Goal: Obtain resource: Download file/media

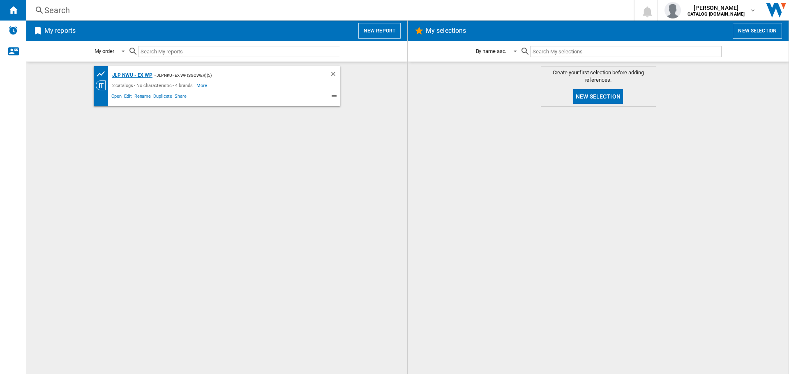
click at [130, 75] on div "JLP NWU - Ex WP" at bounding box center [131, 75] width 43 height 10
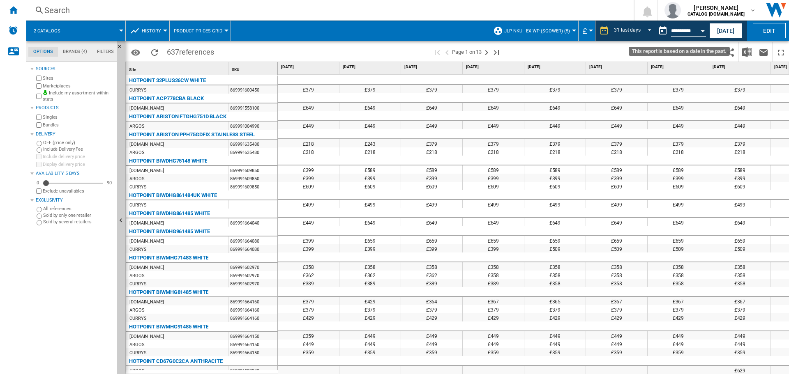
click at [681, 35] on input "**********" at bounding box center [688, 31] width 35 height 7
click at [701, 30] on div "Open calendar" at bounding box center [702, 31] width 4 height 2
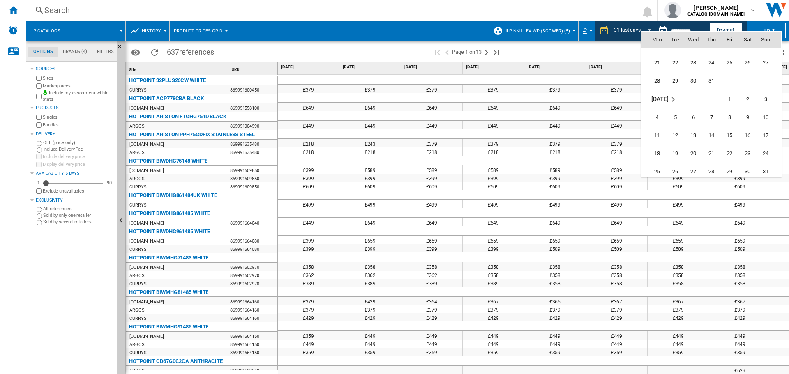
scroll to position [3771, 0]
click at [732, 97] on span "1" at bounding box center [729, 96] width 16 height 16
type input "**********"
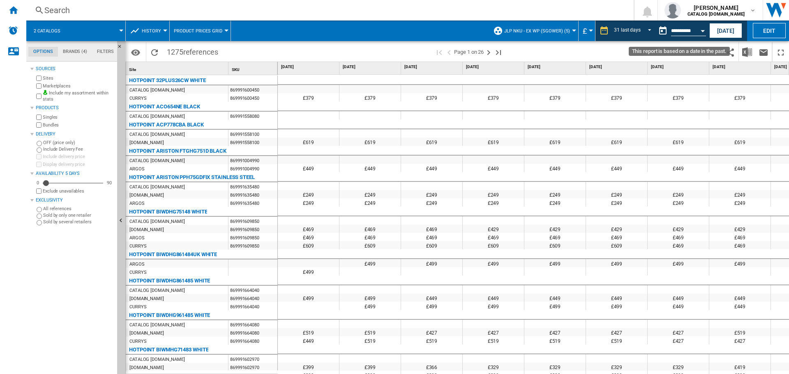
click at [701, 31] on div "Open calendar" at bounding box center [702, 31] width 4 height 2
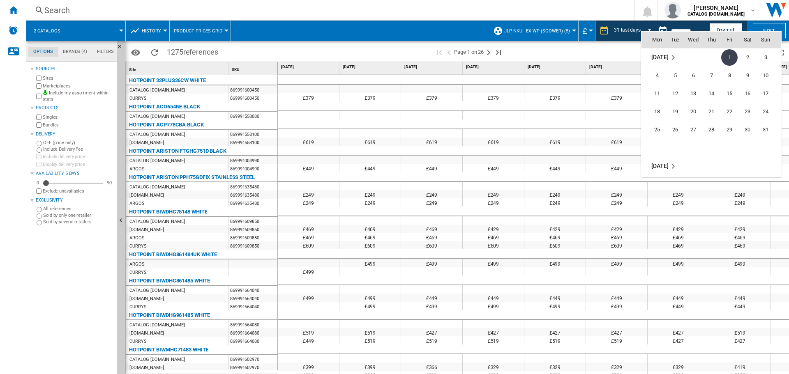
scroll to position [3851, 0]
click at [658, 143] on span "1" at bounding box center [657, 143] width 16 height 16
type input "**********"
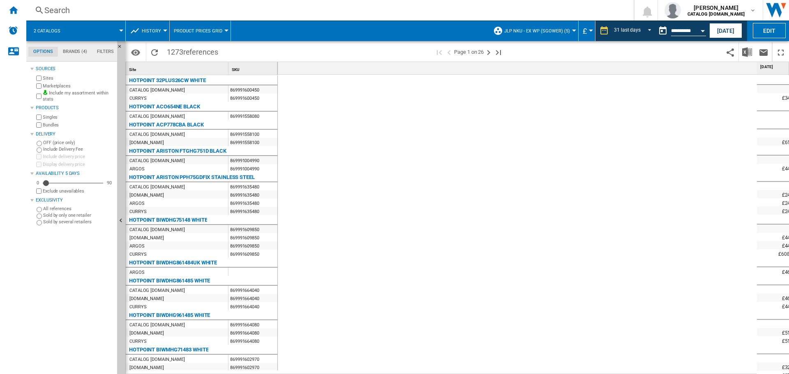
scroll to position [0, 1465]
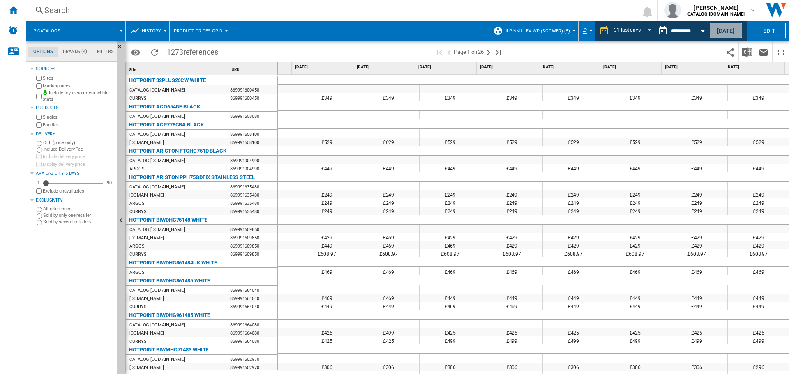
click at [733, 34] on button "[DATE]" at bounding box center [725, 30] width 33 height 15
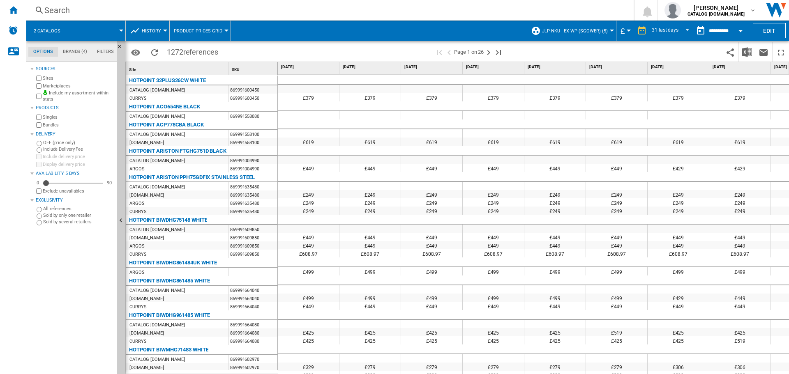
click at [739, 30] on div "Open calendar" at bounding box center [740, 31] width 4 height 2
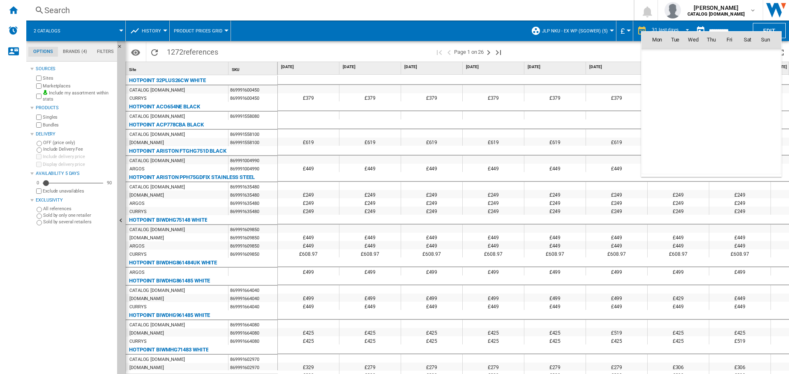
scroll to position [3918, 0]
click at [655, 76] on span "1" at bounding box center [657, 75] width 16 height 16
type input "**********"
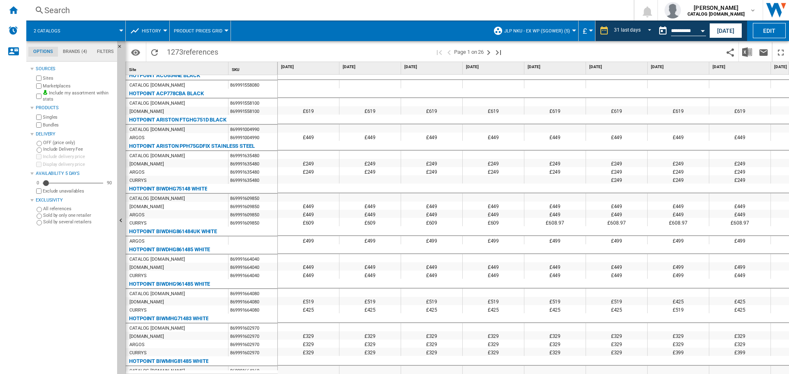
scroll to position [31, 0]
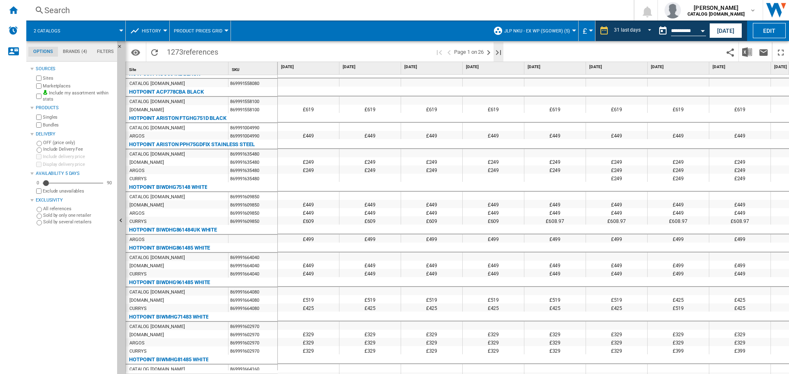
click at [497, 53] on ng-md-icon "Last page" at bounding box center [498, 53] width 10 height 10
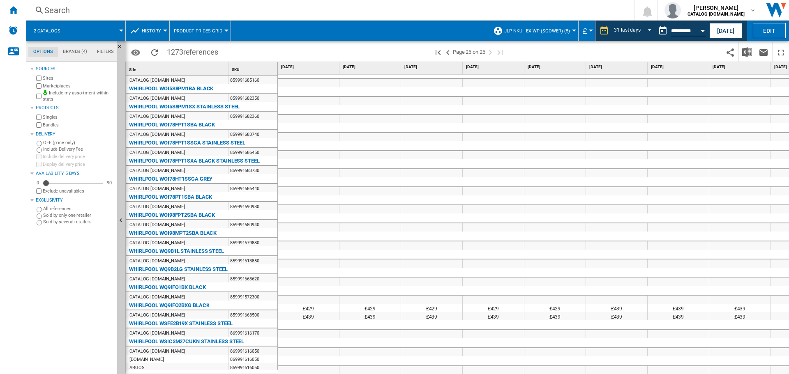
scroll to position [137, 0]
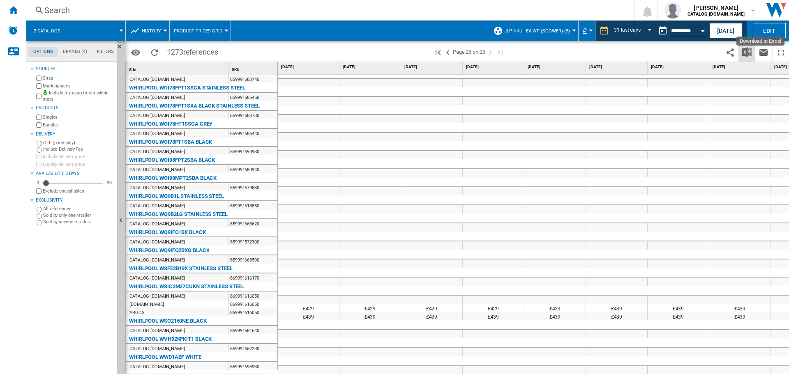
click at [742, 49] on img "Download in Excel" at bounding box center [747, 52] width 10 height 10
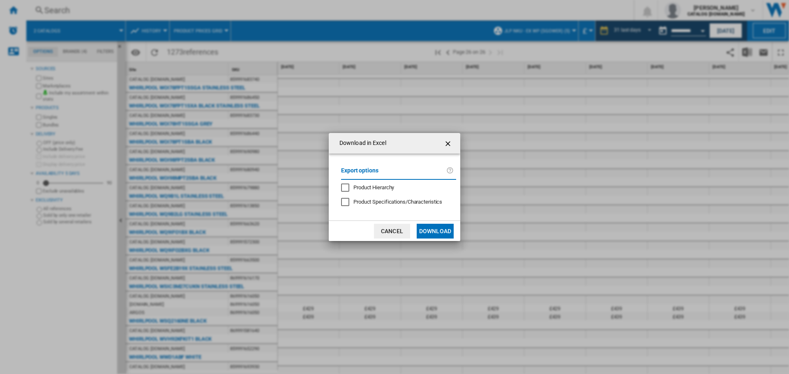
click at [356, 195] on div "Export options Product Hierarchy Product Specifications/Characteristics" at bounding box center [398, 187] width 123 height 51
click at [355, 190] on span "Product Hierarchy" at bounding box center [373, 187] width 41 height 6
click at [435, 232] on button "Download" at bounding box center [434, 231] width 37 height 15
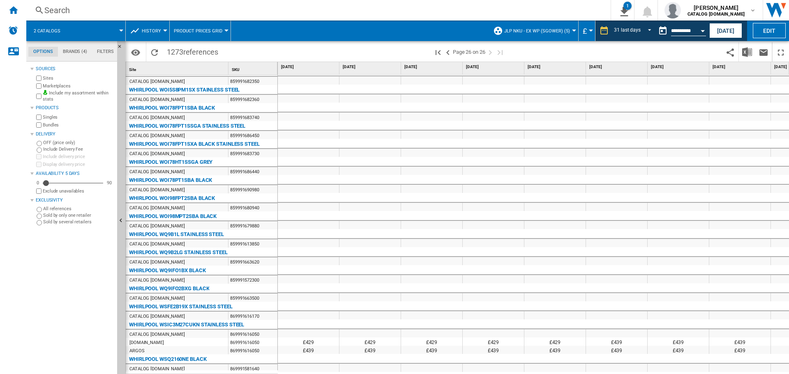
scroll to position [0, 0]
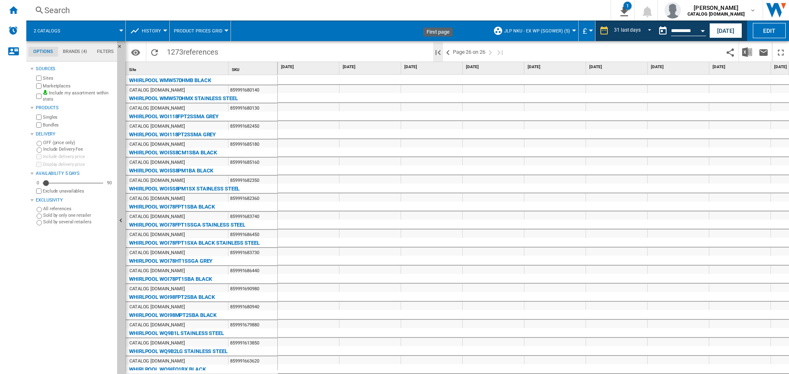
click at [437, 52] on ng-md-icon "First page" at bounding box center [438, 53] width 10 height 10
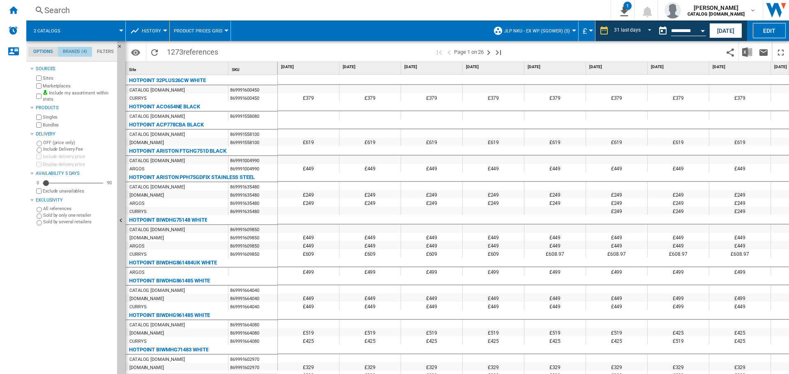
click at [71, 48] on md-tab-item "Brands (4)" at bounding box center [75, 52] width 34 height 10
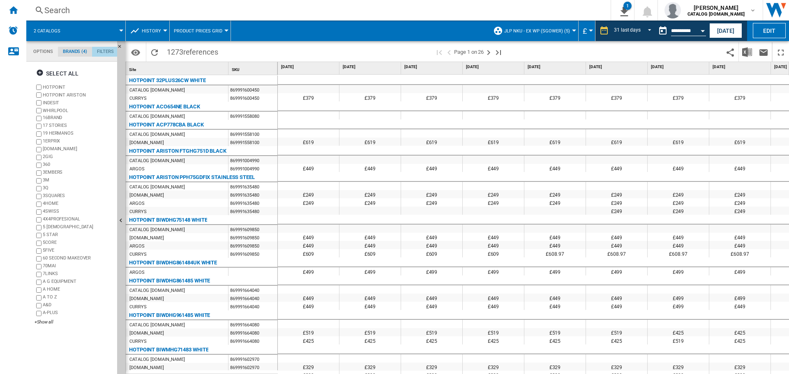
click at [103, 52] on md-tab-item "Filters" at bounding box center [105, 52] width 27 height 10
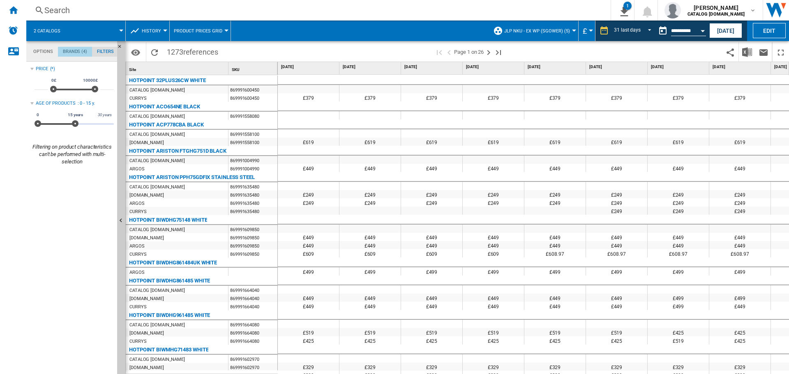
click at [74, 52] on md-tab-item "Brands (4)" at bounding box center [75, 52] width 34 height 10
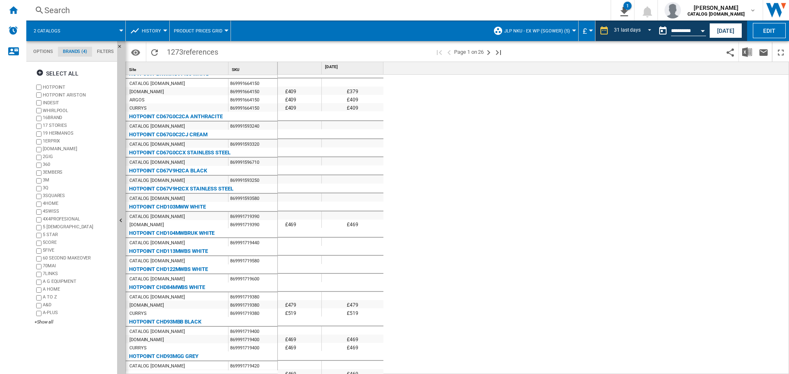
scroll to position [0, 0]
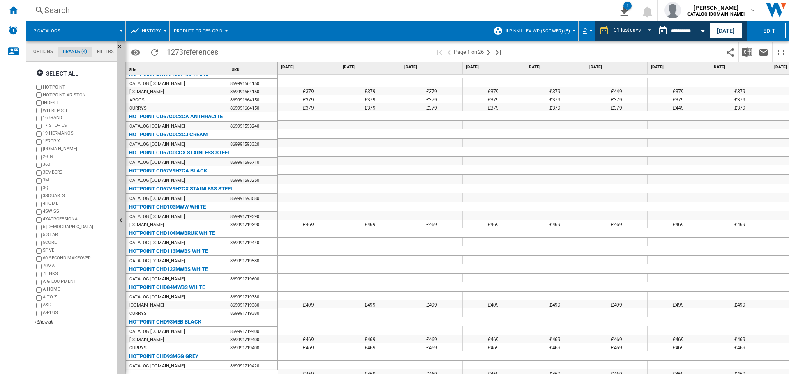
click at [311, 204] on div at bounding box center [309, 207] width 62 height 10
click at [489, 52] on ng-md-icon "Next page" at bounding box center [488, 53] width 10 height 10
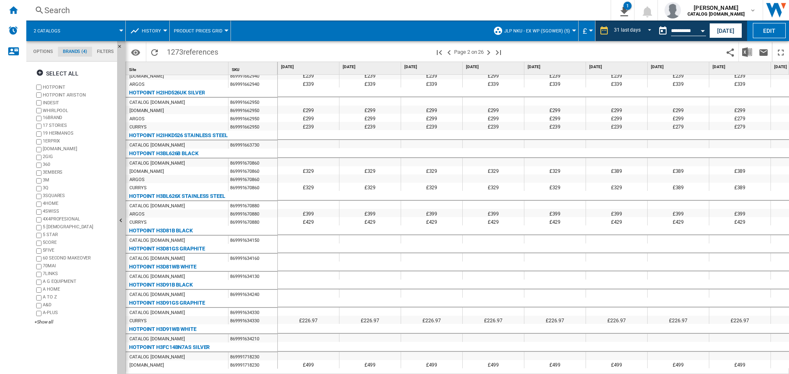
scroll to position [949, 0]
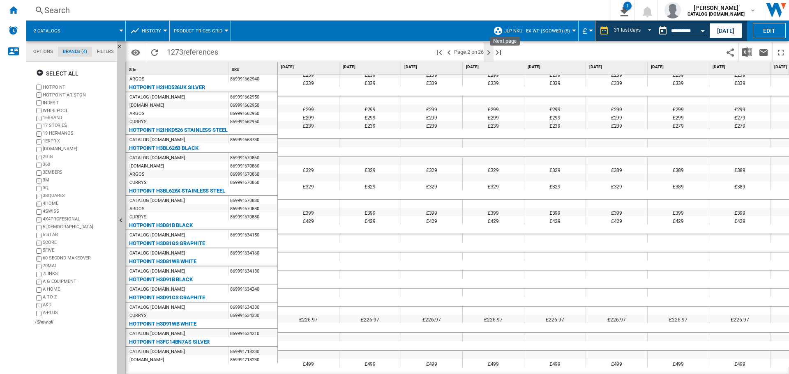
click at [489, 50] on ng-md-icon "Next page" at bounding box center [488, 53] width 10 height 10
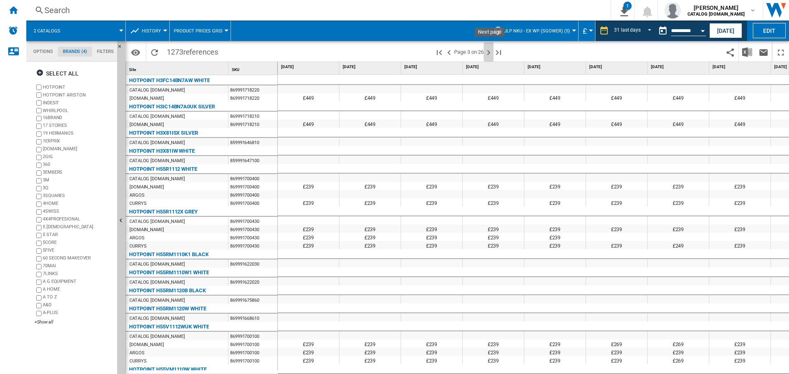
click at [489, 50] on ng-md-icon "Next page" at bounding box center [488, 53] width 10 height 10
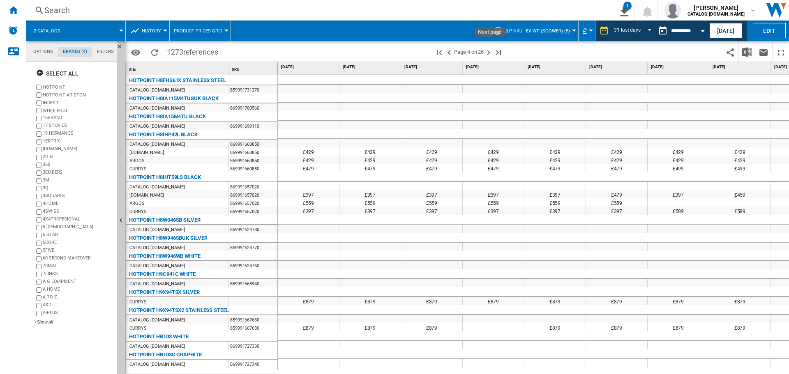
click at [489, 50] on ng-md-icon "Next page" at bounding box center [488, 53] width 10 height 10
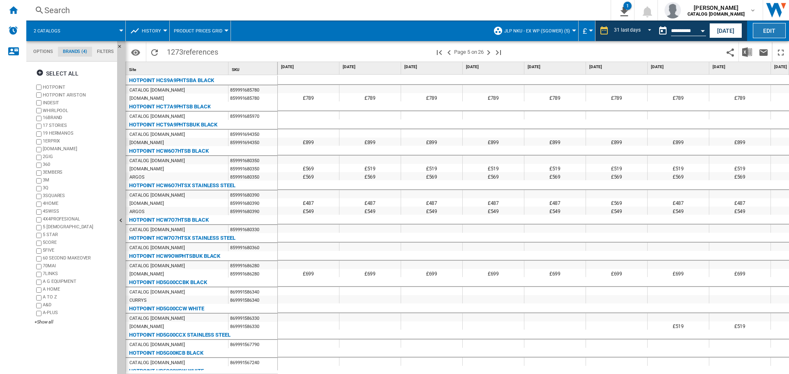
click at [764, 32] on button "Edit" at bounding box center [768, 30] width 33 height 15
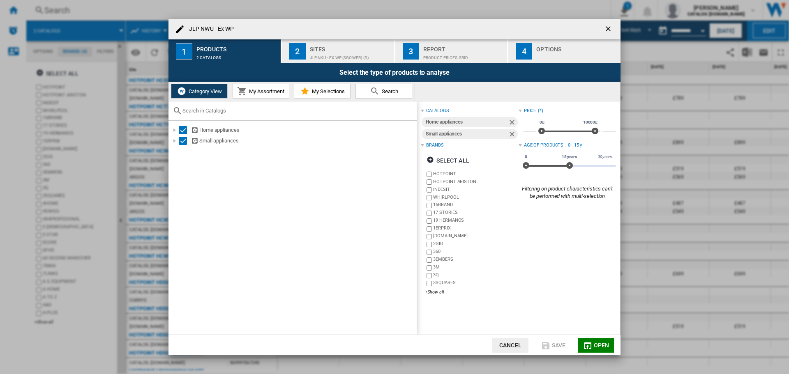
click at [608, 28] on ng-md-icon "getI18NText('BUTTONS.CLOSE_DIALOG')" at bounding box center [609, 30] width 10 height 10
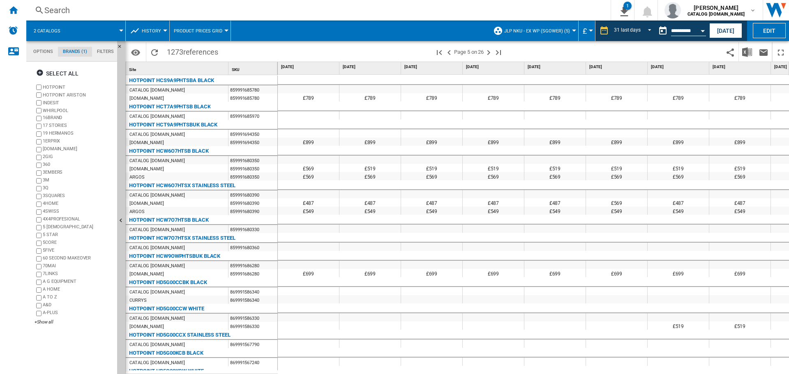
click at [41, 108] on label "WHIRLPOOL" at bounding box center [74, 111] width 79 height 8
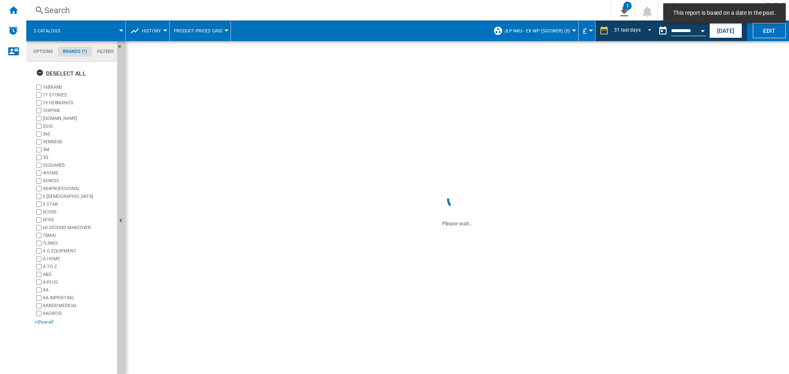
click at [48, 325] on div "+Show all" at bounding box center [74, 322] width 79 height 6
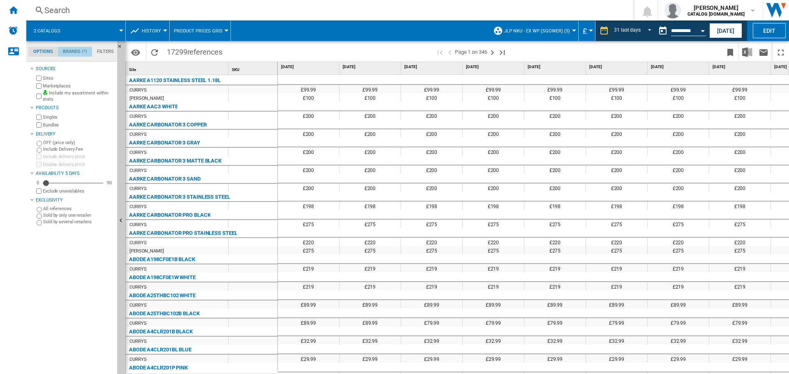
click at [69, 52] on md-tab-item "Brands (*)" at bounding box center [75, 52] width 34 height 10
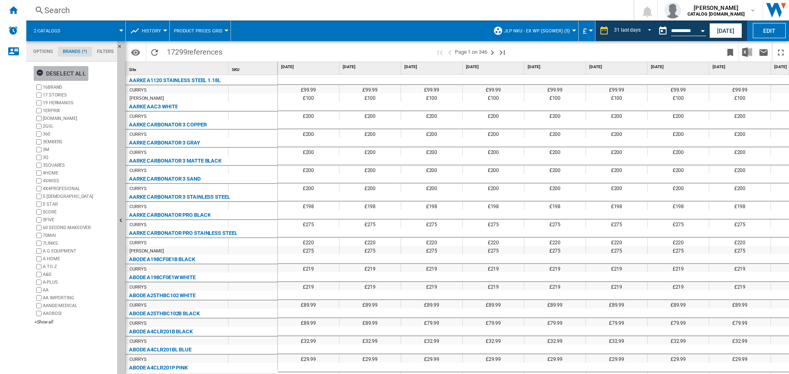
click at [37, 71] on ng-md-icon "button" at bounding box center [41, 74] width 10 height 10
click at [48, 323] on div "+Show all" at bounding box center [74, 322] width 79 height 6
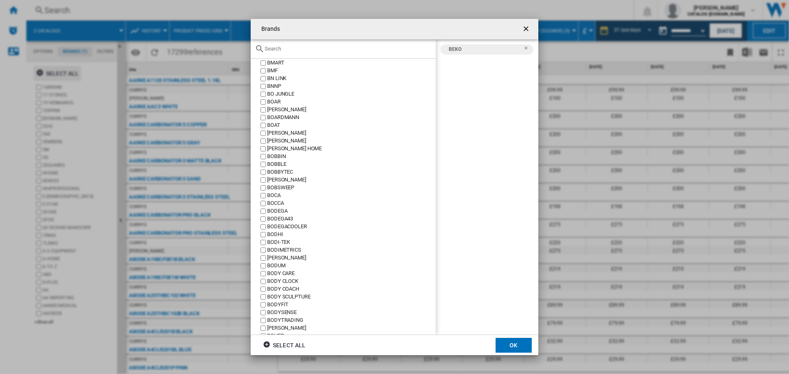
scroll to position [12691, 0]
click at [349, 256] on div "[PERSON_NAME]" at bounding box center [351, 257] width 168 height 8
click at [343, 244] on div "BODI-TEK" at bounding box center [351, 241] width 168 height 8
click at [267, 241] on div "BODI-TEK" at bounding box center [351, 241] width 168 height 8
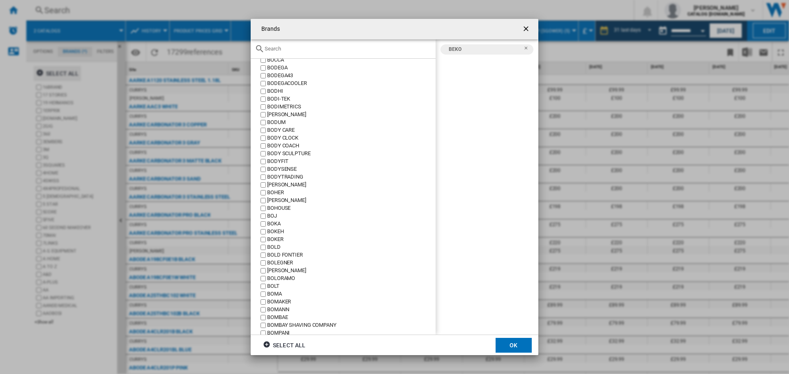
scroll to position [12896, 0]
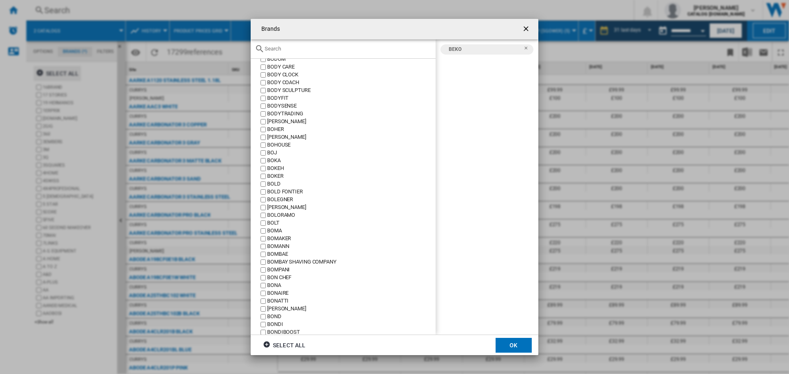
click at [296, 49] on input "text" at bounding box center [348, 49] width 167 height 6
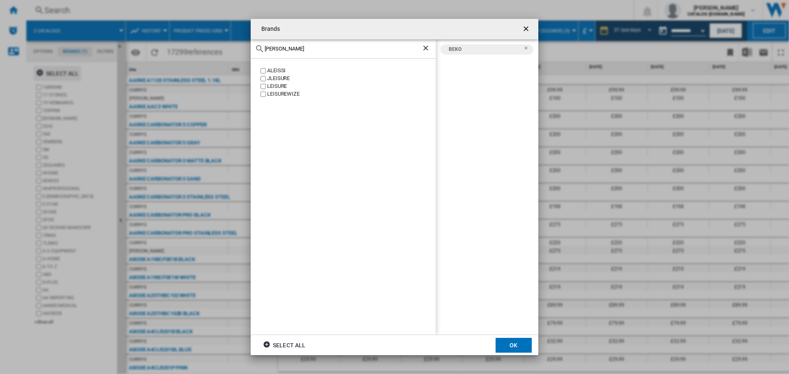
scroll to position [0, 0]
click at [276, 49] on input "leis" at bounding box center [343, 49] width 157 height 6
click at [274, 90] on div "LEISURE" at bounding box center [351, 87] width 168 height 8
drag, startPoint x: 290, startPoint y: 44, endPoint x: 237, endPoint y: 46, distance: 53.4
click at [235, 44] on div "Brands leis ALEISSI JLEISURE LEISURE LEISUREWIZE BEKO LEISURE Select all OK" at bounding box center [394, 187] width 789 height 374
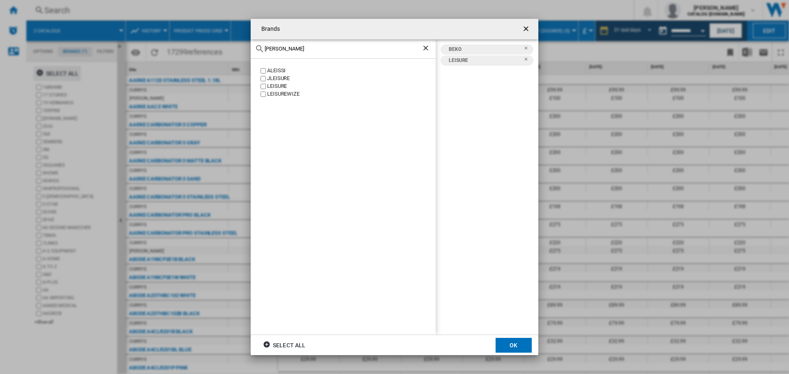
drag, startPoint x: 283, startPoint y: 51, endPoint x: 213, endPoint y: 49, distance: 69.4
click at [213, 49] on div "Brands leis ALEISSI JLEISURE LEISURE LEISUREWIZE BEKO LEISURE Select all OK" at bounding box center [394, 187] width 789 height 374
click at [260, 77] on label "GRUNDIG" at bounding box center [347, 79] width 177 height 8
drag, startPoint x: 281, startPoint y: 50, endPoint x: 215, endPoint y: 50, distance: 66.1
click at [215, 50] on div "Brands grun GRUNBERG GRUNDIG GRUNHELM GRUNKEL GRUNWERG BEKO GRUNDIG LEISURE Sel…" at bounding box center [394, 187] width 789 height 374
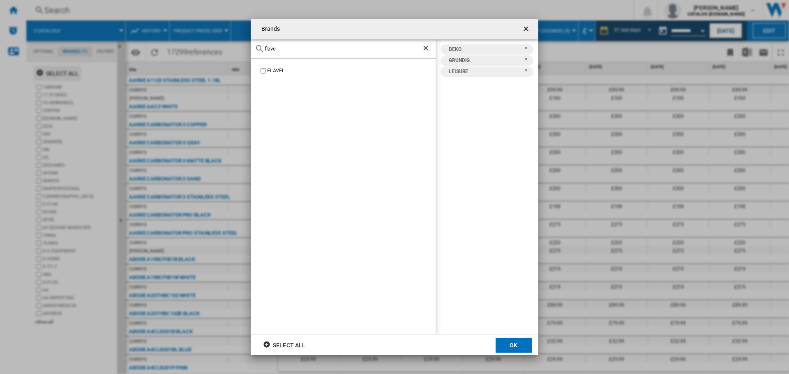
type input "flave"
click at [274, 70] on div "FLAVEL" at bounding box center [351, 71] width 168 height 8
click at [515, 345] on button "OK" at bounding box center [513, 345] width 36 height 15
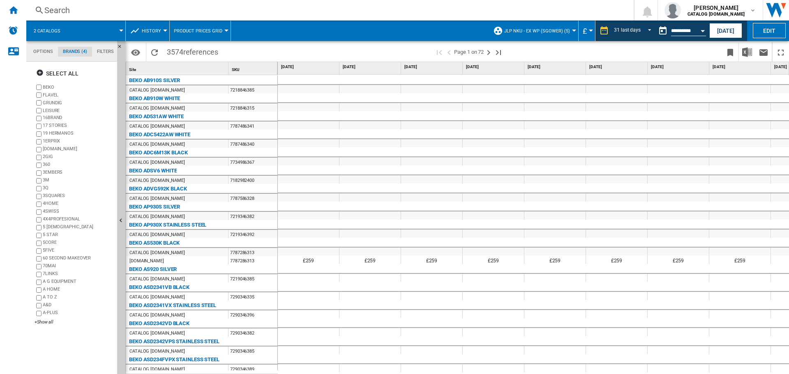
click at [322, 96] on div at bounding box center [309, 98] width 62 height 10
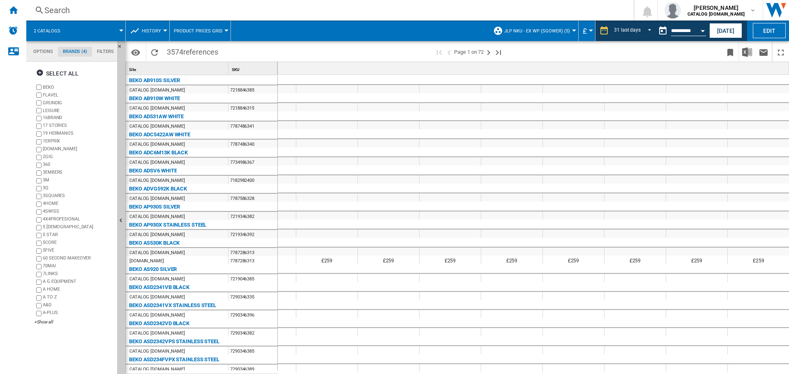
scroll to position [0, 1465]
click at [747, 51] on img "Download in Excel" at bounding box center [747, 52] width 10 height 10
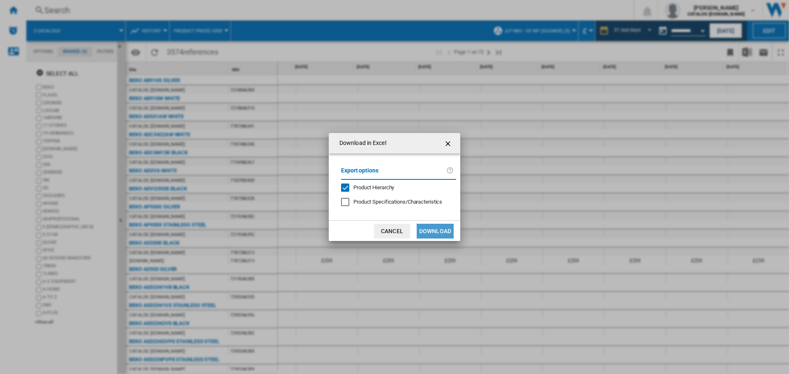
click at [443, 228] on button "Download" at bounding box center [434, 231] width 37 height 15
